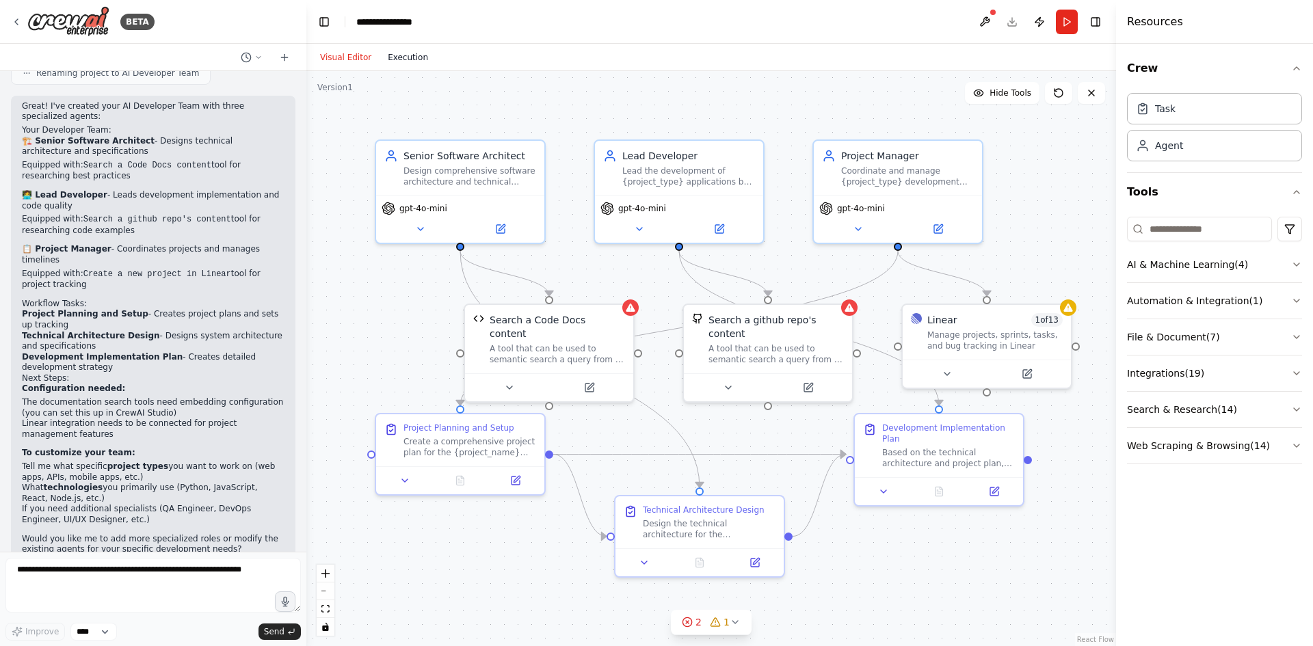
click at [406, 61] on button "Execution" at bounding box center [408, 57] width 57 height 16
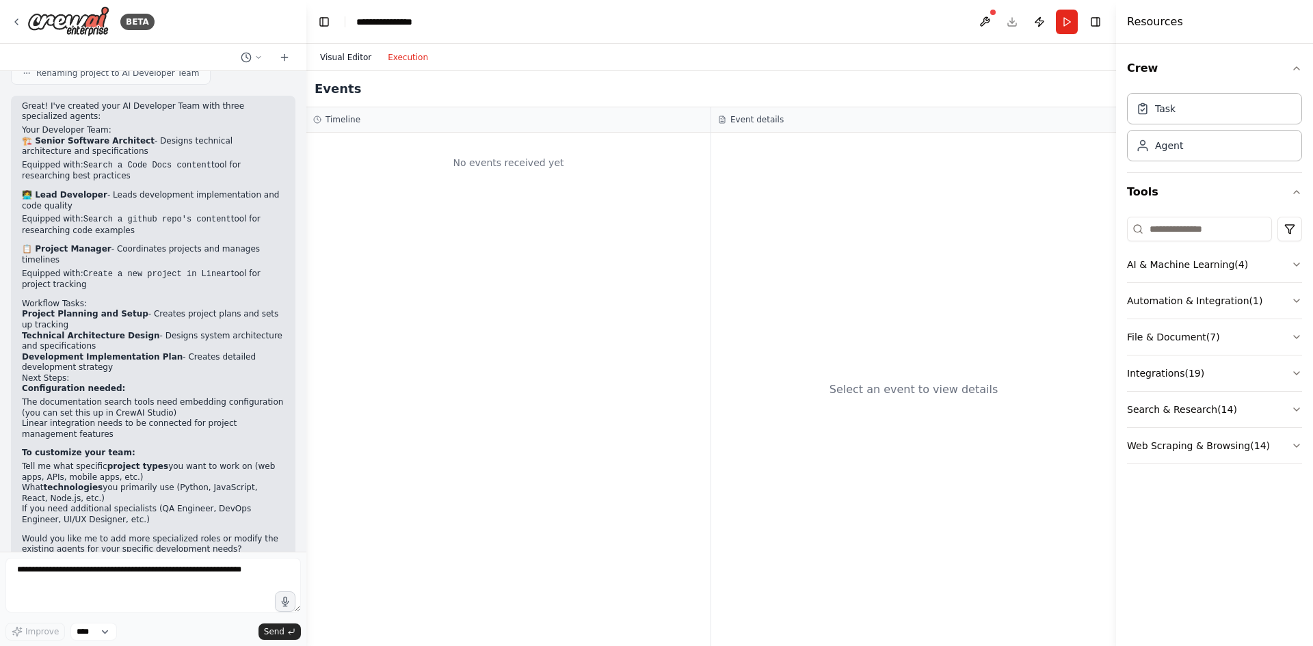
click at [350, 51] on button "Visual Editor" at bounding box center [346, 57] width 68 height 16
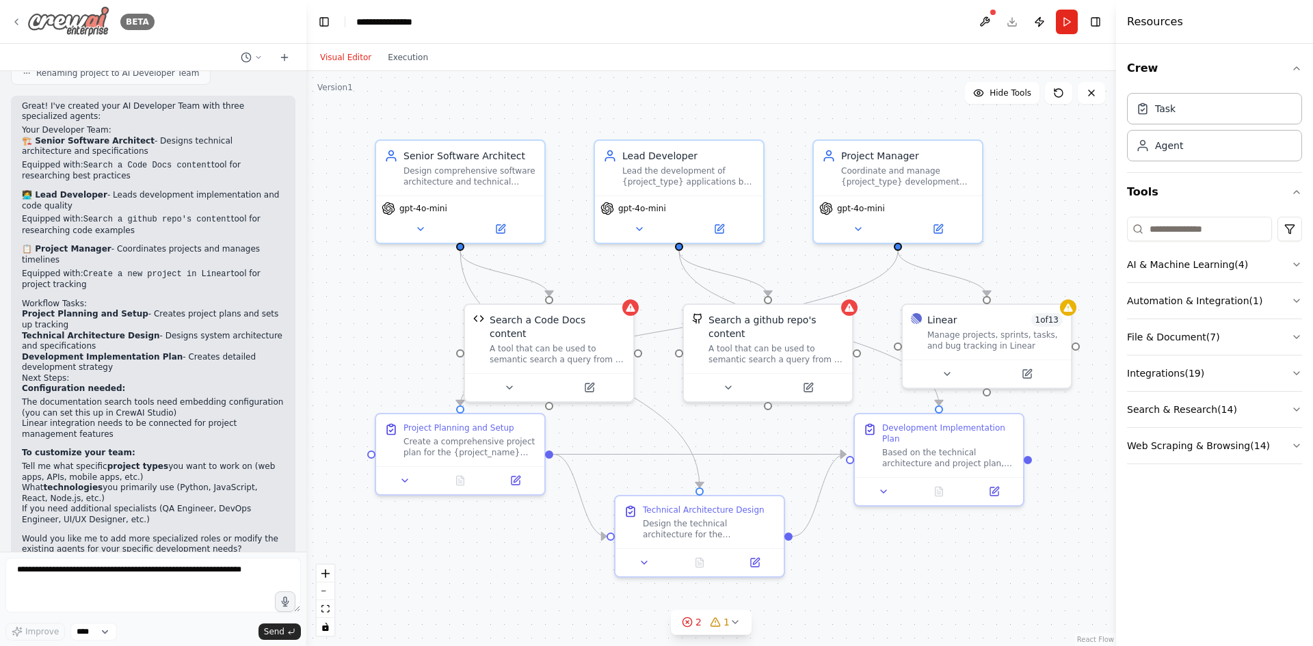
click at [12, 19] on icon at bounding box center [16, 21] width 11 height 11
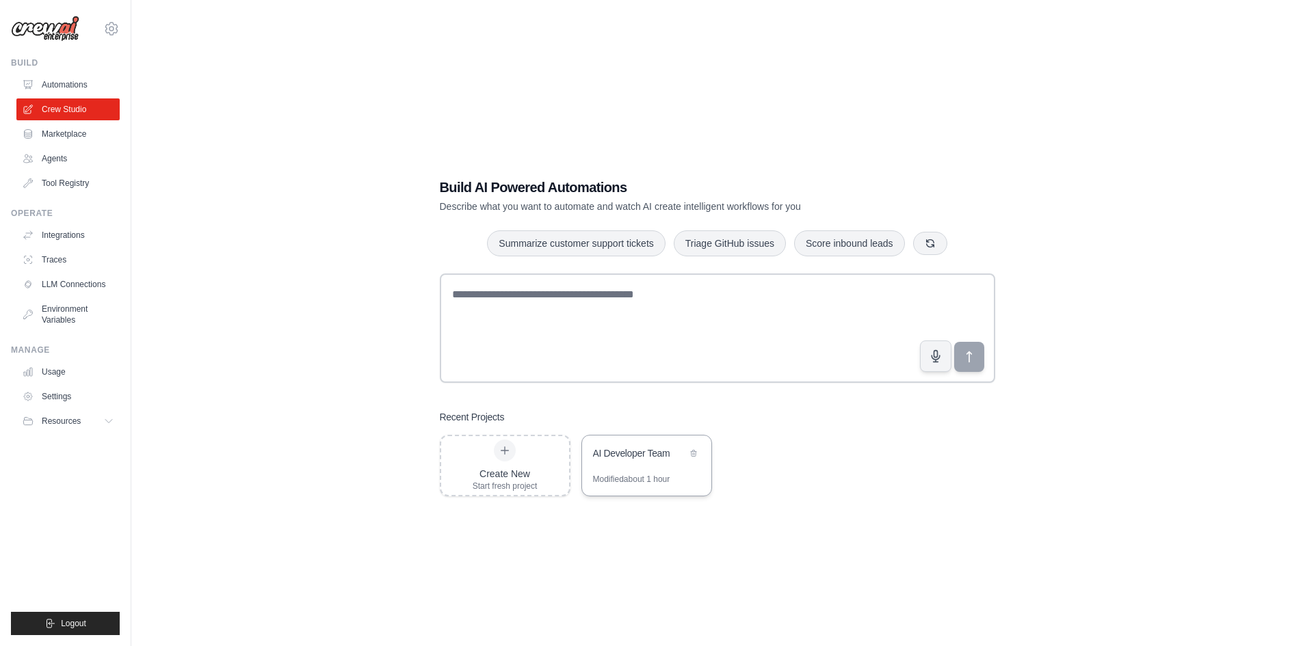
click at [611, 477] on div "Modified about 1 hour" at bounding box center [631, 479] width 77 height 11
click at [68, 391] on link "Settings" at bounding box center [69, 397] width 103 height 22
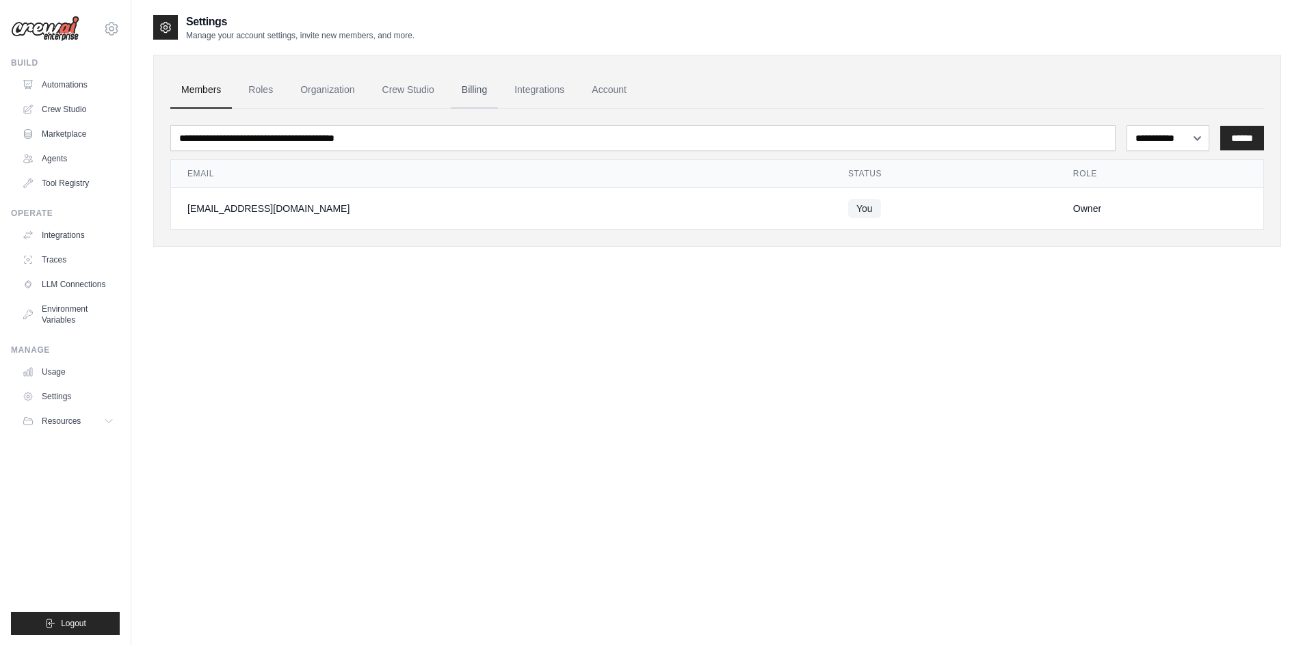
click at [492, 90] on link "Billing" at bounding box center [474, 90] width 47 height 37
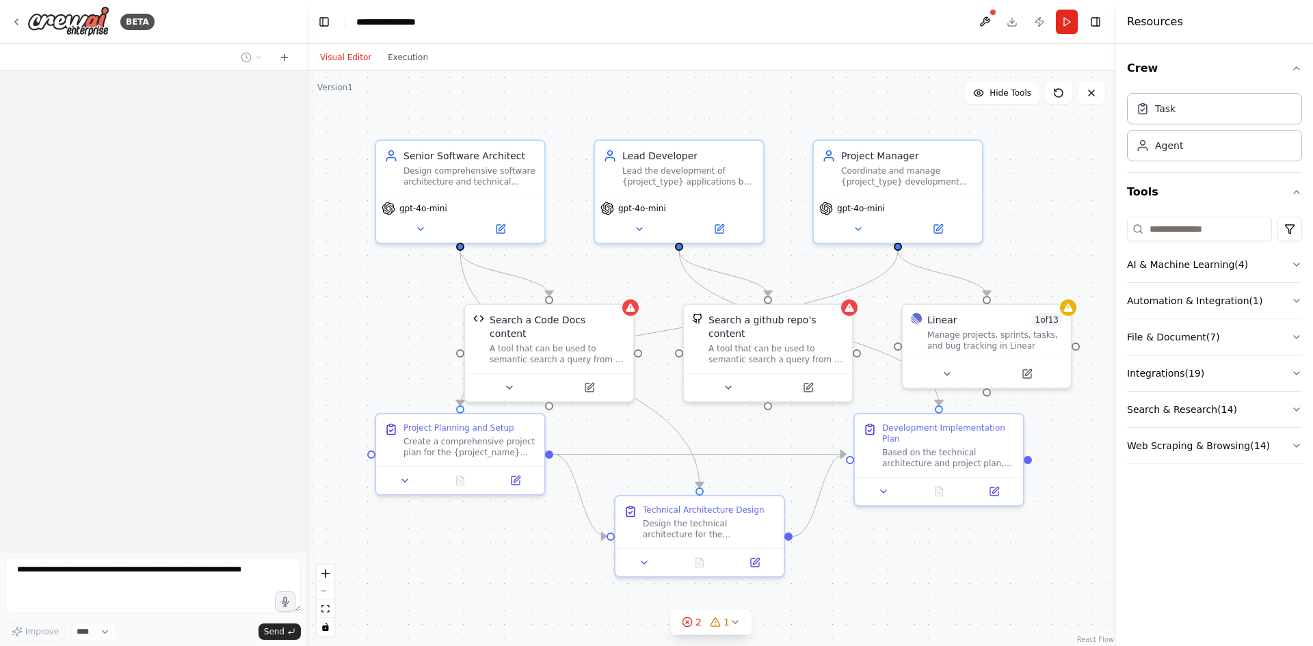
scroll to position [1104, 0]
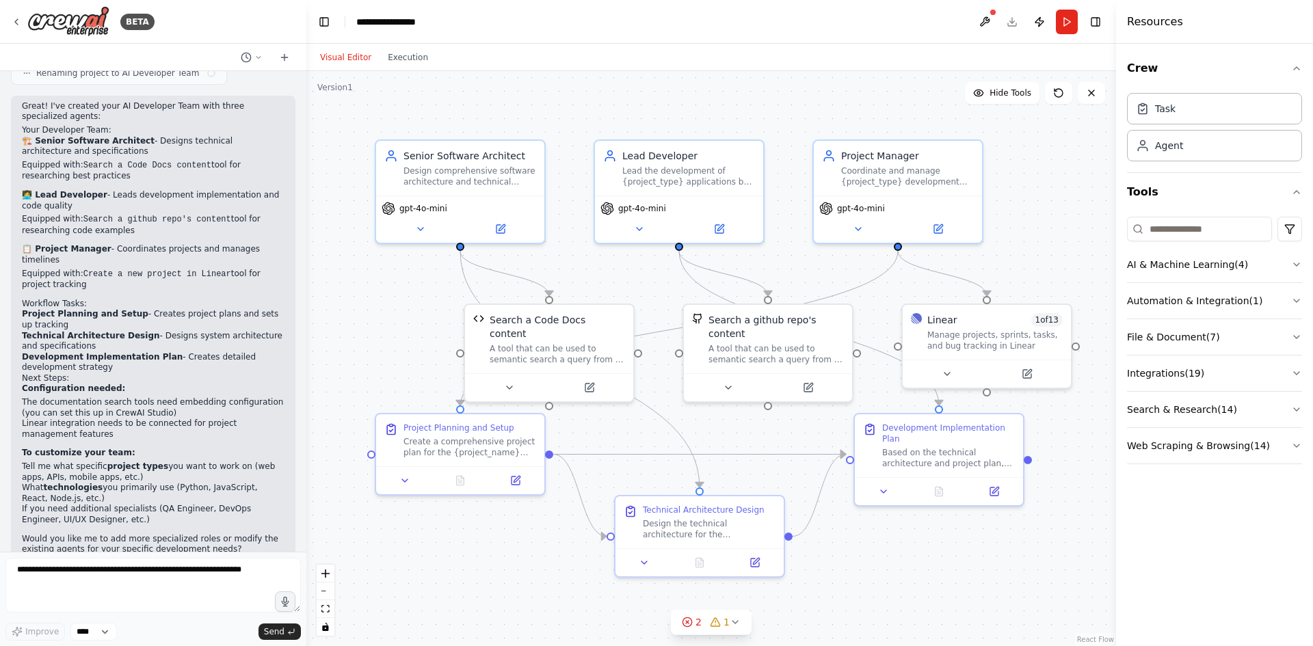
click at [393, 68] on div "Visual Editor Execution" at bounding box center [374, 57] width 124 height 27
click at [404, 57] on button "Execution" at bounding box center [408, 57] width 57 height 16
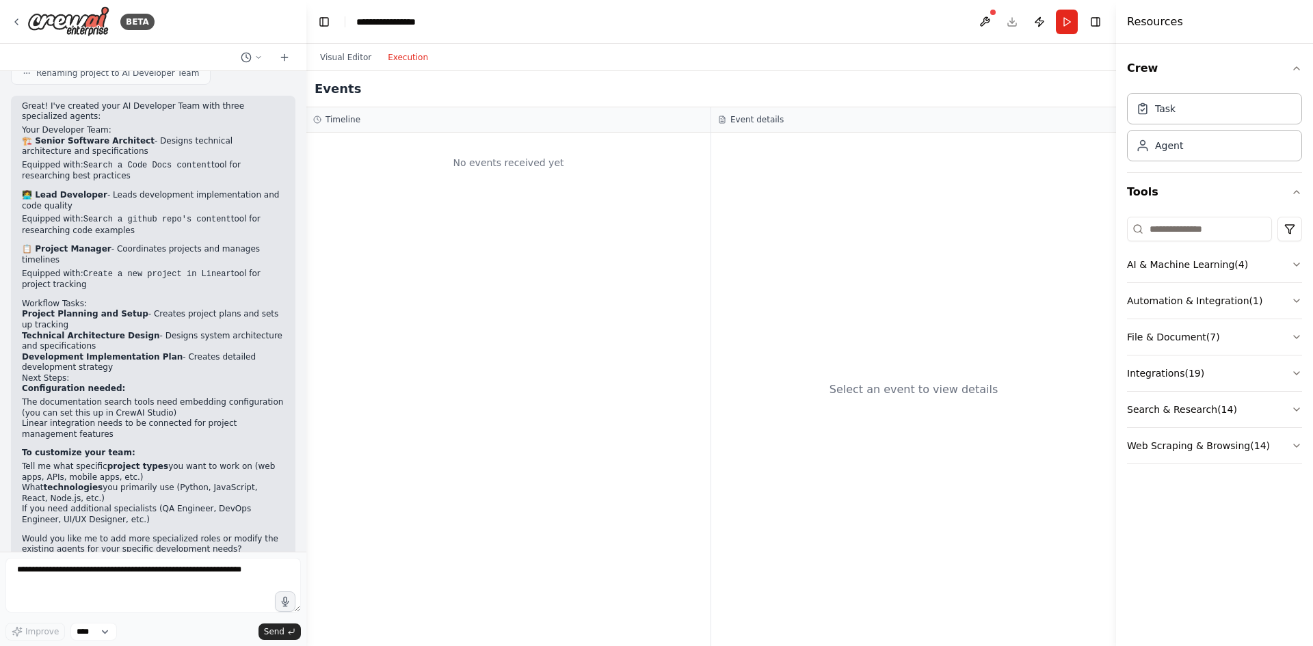
click at [1020, 403] on div "Select an event to view details" at bounding box center [913, 390] width 405 height 514
click at [930, 405] on div "Select an event to view details" at bounding box center [913, 390] width 405 height 514
click at [607, 330] on div "No events received yet" at bounding box center [508, 390] width 404 height 514
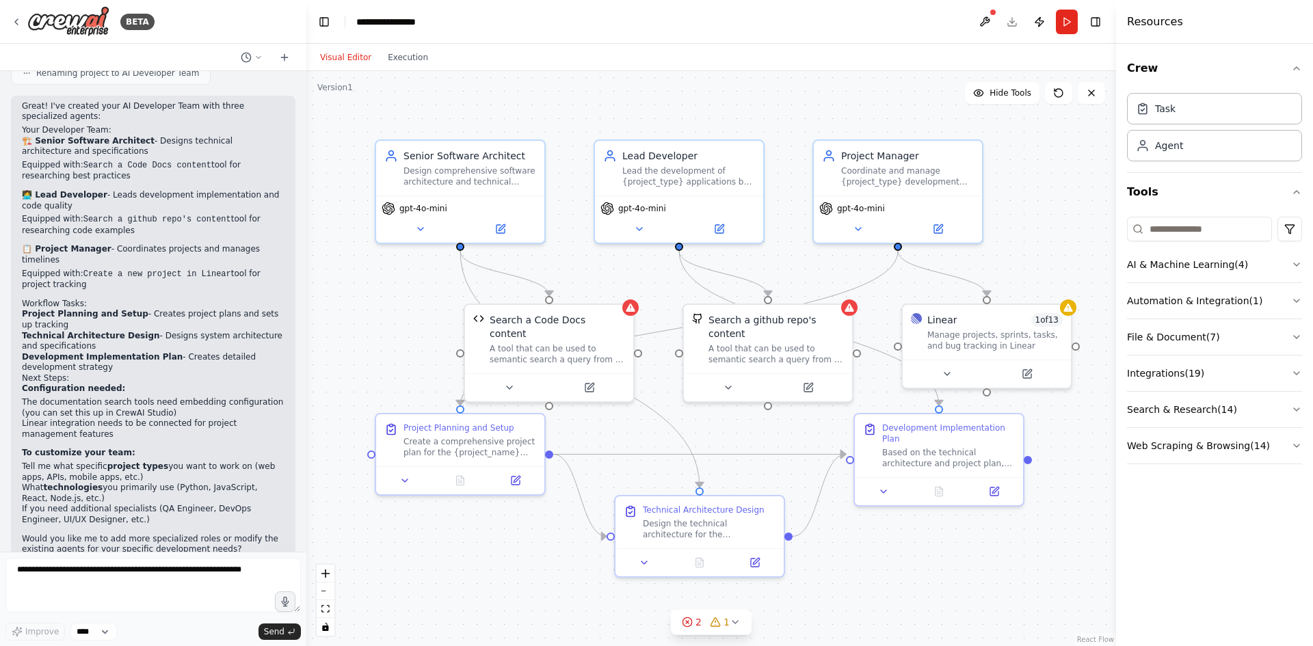
click at [337, 56] on button "Visual Editor" at bounding box center [346, 57] width 68 height 16
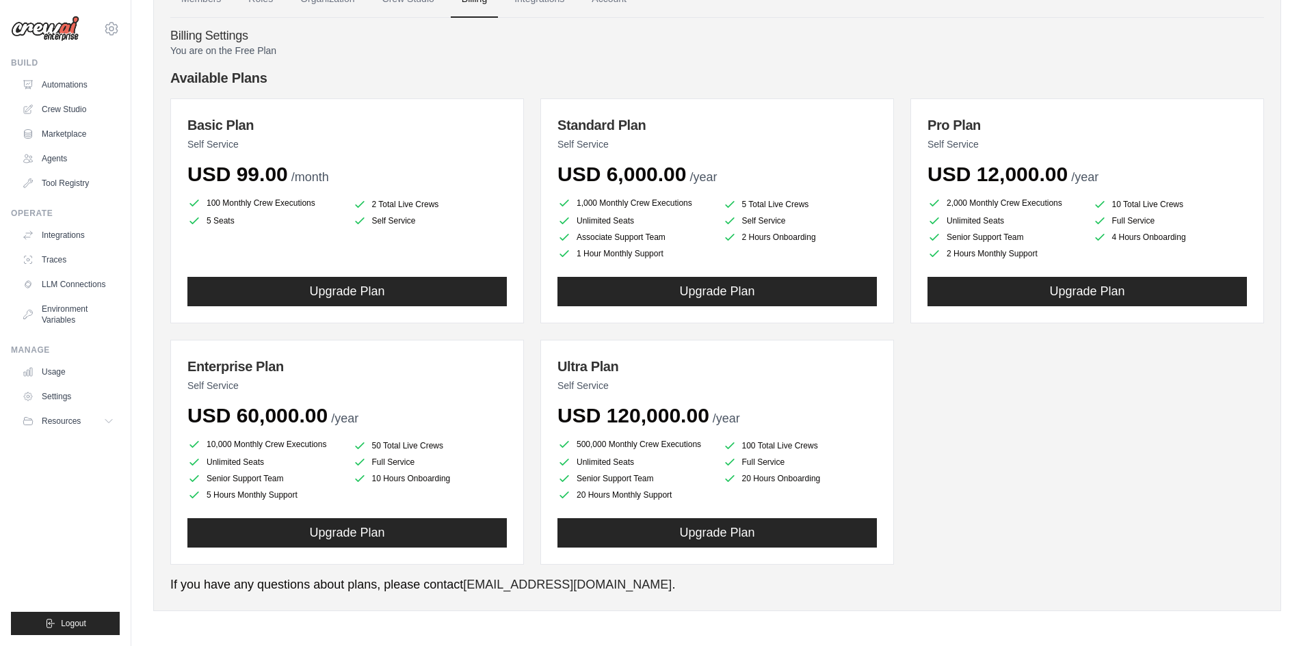
scroll to position [92, 0]
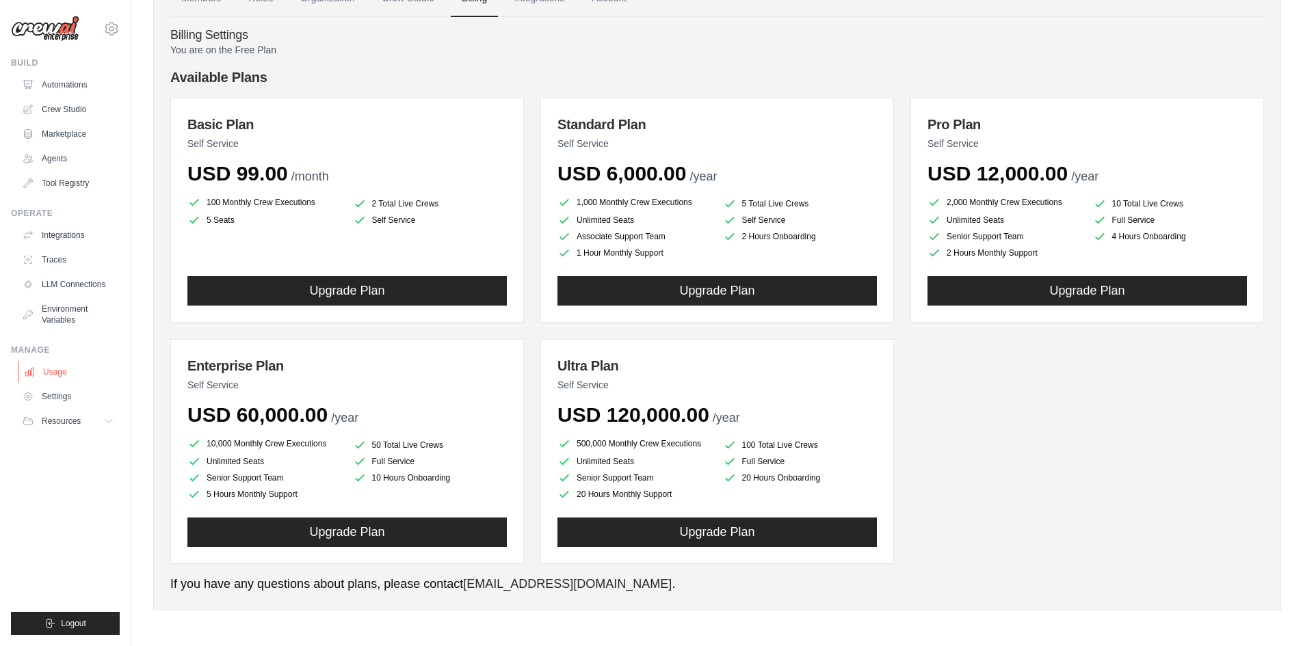
click at [65, 371] on link "Usage" at bounding box center [69, 372] width 103 height 22
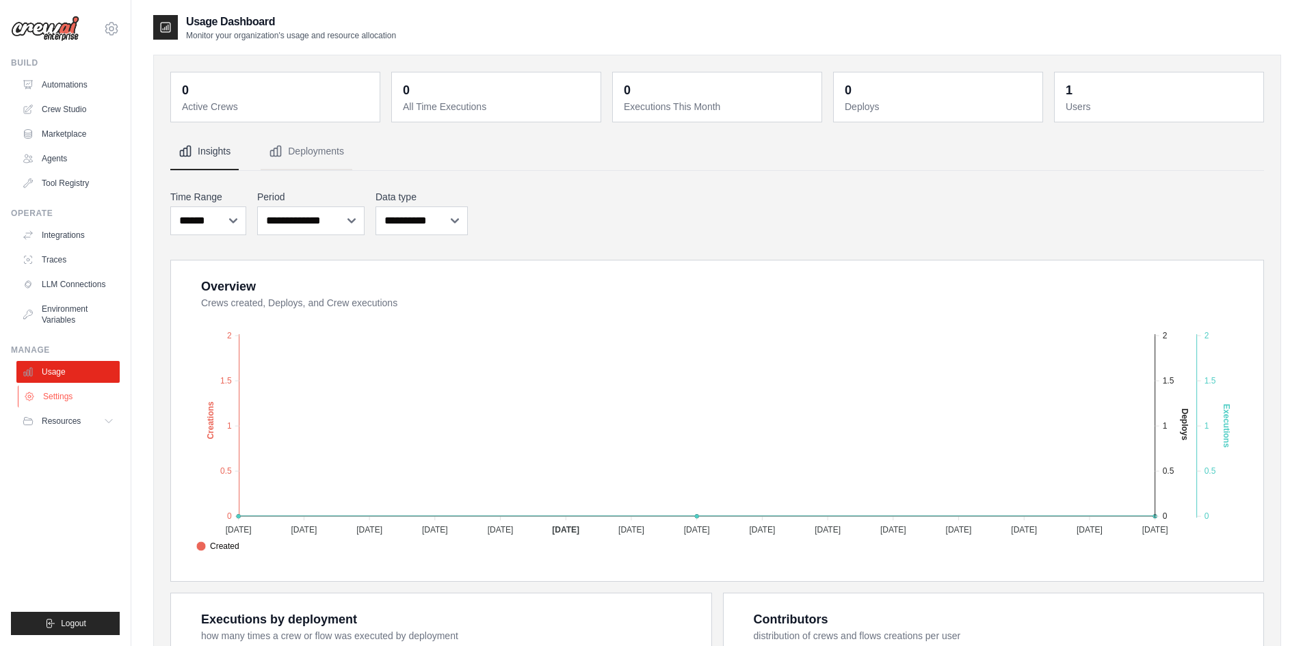
click at [70, 398] on link "Settings" at bounding box center [69, 397] width 103 height 22
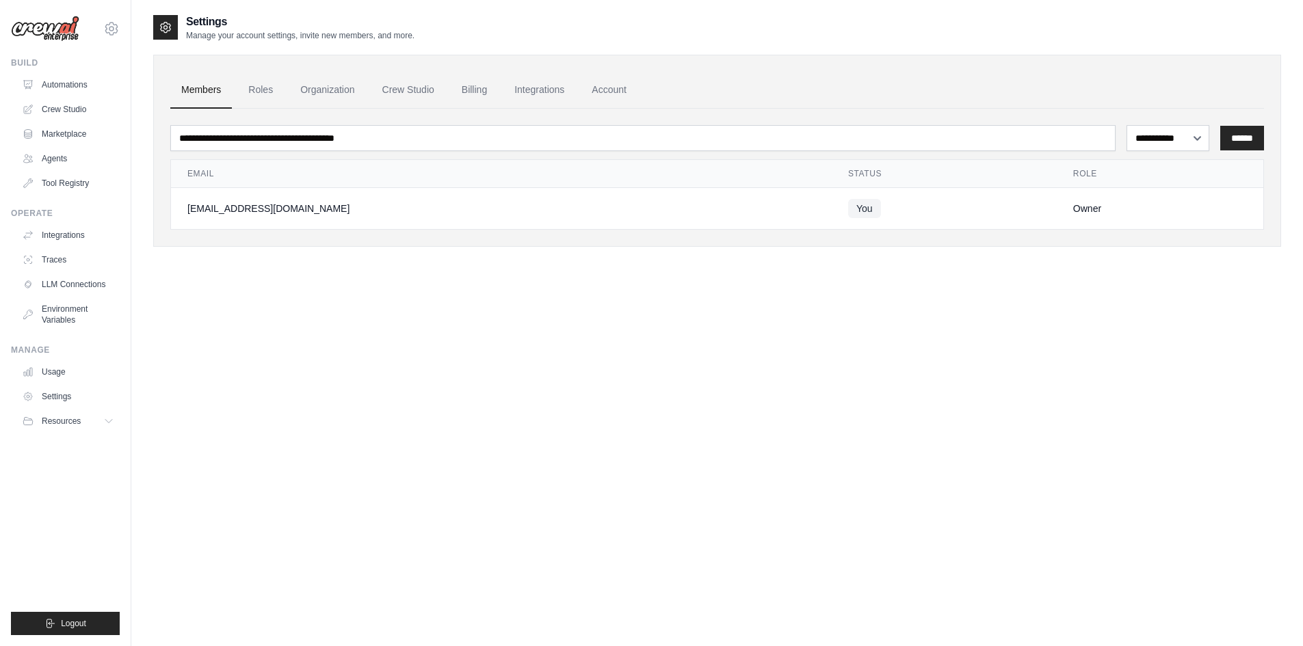
click at [61, 410] on ul "Usage Settings Resources Documentation Blog" at bounding box center [67, 396] width 103 height 71
click at [71, 388] on link "Settings" at bounding box center [69, 397] width 103 height 22
click at [478, 92] on link "Billing" at bounding box center [474, 90] width 47 height 37
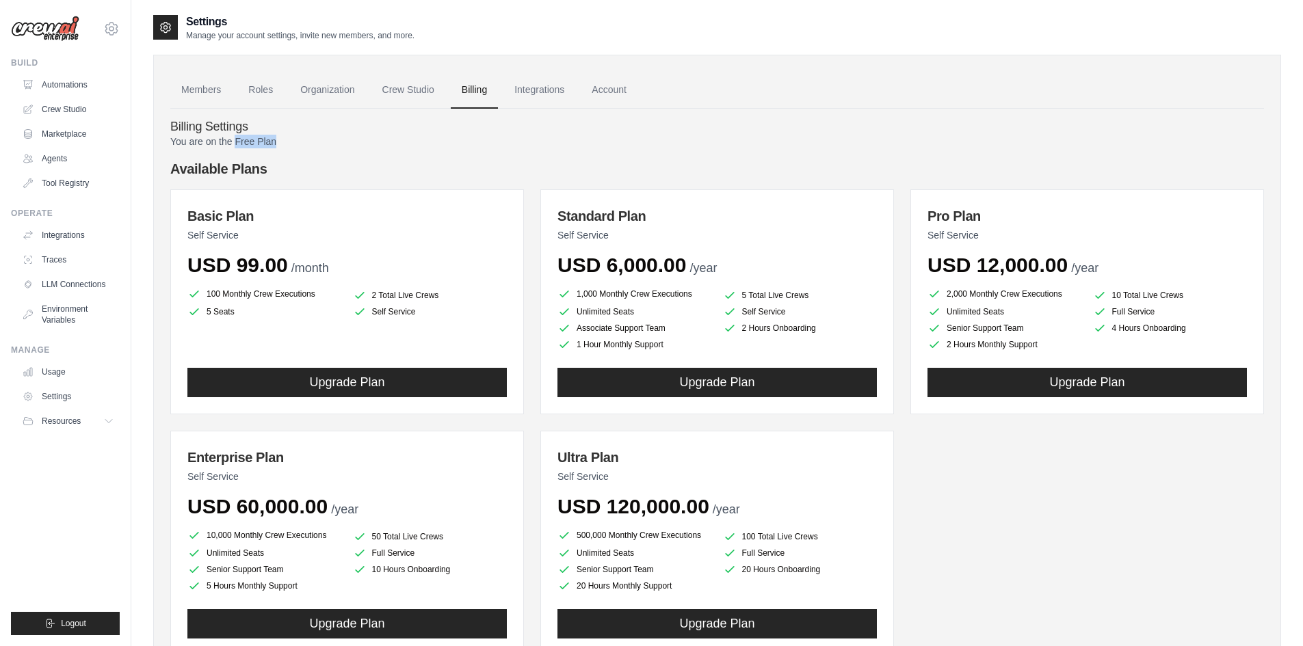
drag, startPoint x: 235, startPoint y: 141, endPoint x: 298, endPoint y: 142, distance: 63.6
click at [298, 142] on p "You are on the Free Plan" at bounding box center [717, 142] width 1094 height 14
copy p "Free Plan"
click at [339, 138] on p "You are on the Free Plan" at bounding box center [717, 142] width 1094 height 14
